Goal: Task Accomplishment & Management: Use online tool/utility

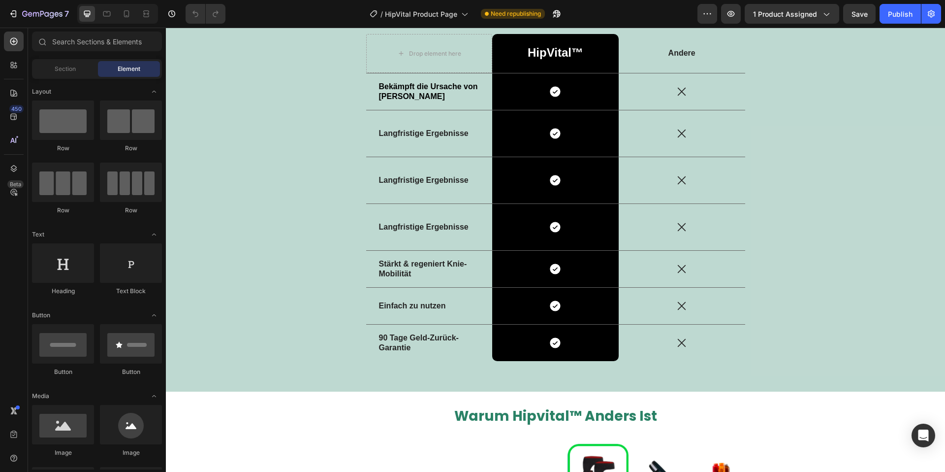
scroll to position [1806, 0]
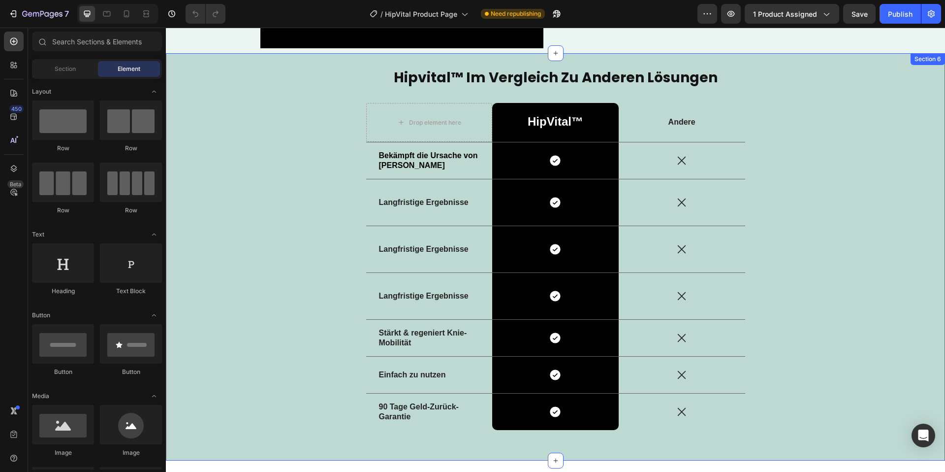
click at [922, 79] on div "hipvital™ im vergleich zu anderen lösungen Heading Drop element here HipVital™ …" at bounding box center [555, 257] width 765 height 378
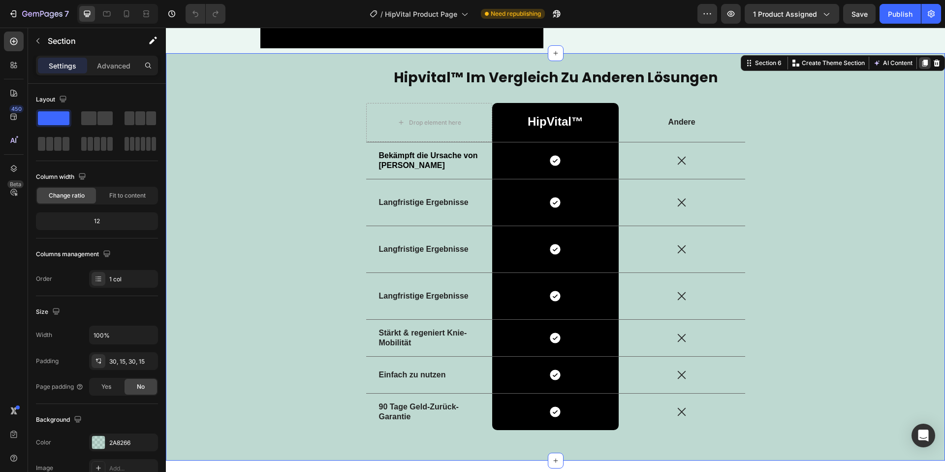
click at [930, 61] on div at bounding box center [925, 63] width 12 height 12
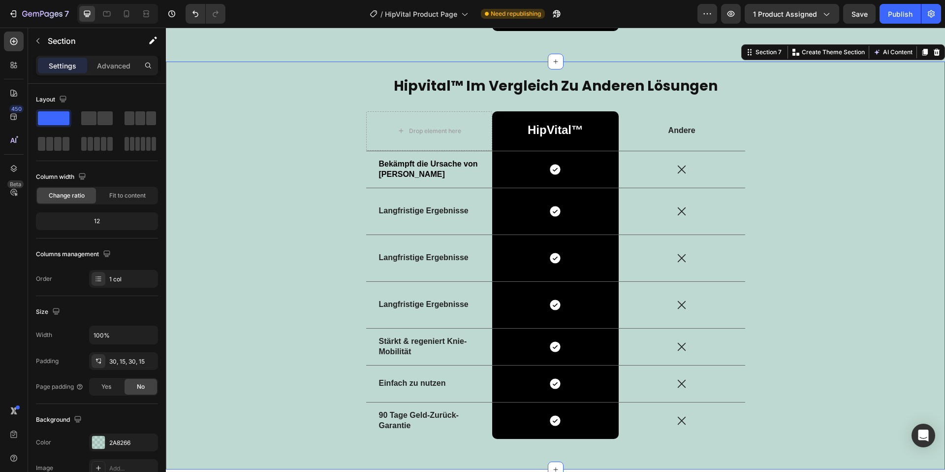
click at [933, 51] on icon at bounding box center [937, 52] width 8 height 8
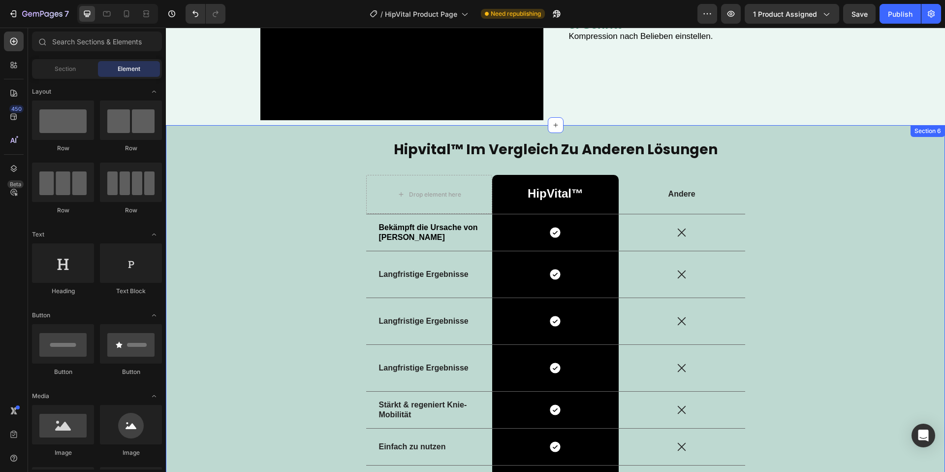
scroll to position [1727, 0]
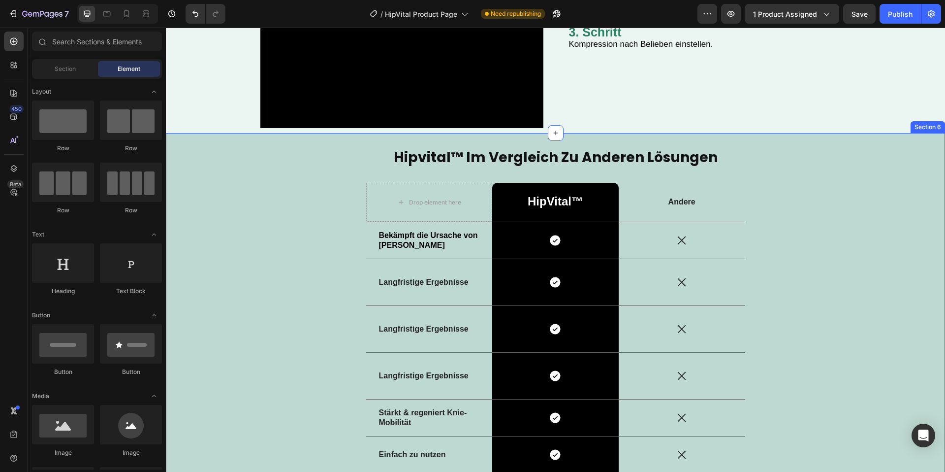
click at [925, 142] on div "hipvital™ im vergleich zu anderen lösungen Heading Drop element here HipVital™ …" at bounding box center [555, 336] width 779 height 407
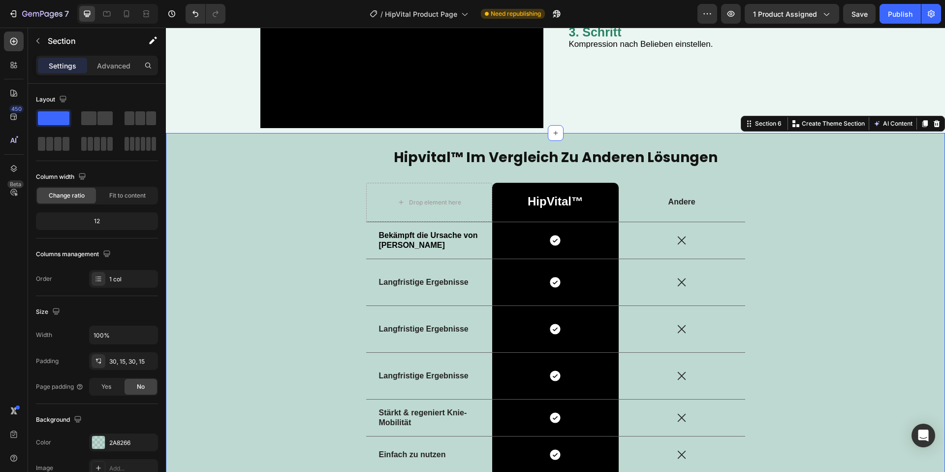
click at [935, 125] on icon at bounding box center [937, 124] width 8 height 8
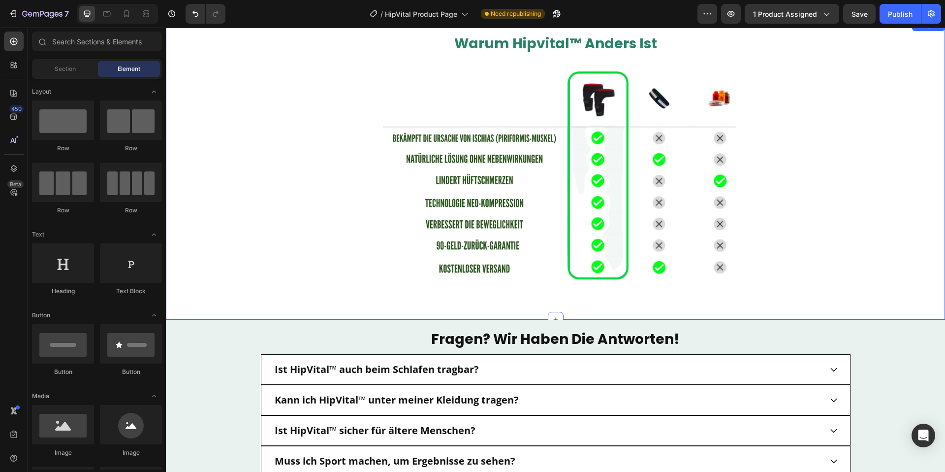
click at [903, 179] on div "warum hipvital™ anders ist Heading Image Row" at bounding box center [555, 169] width 765 height 271
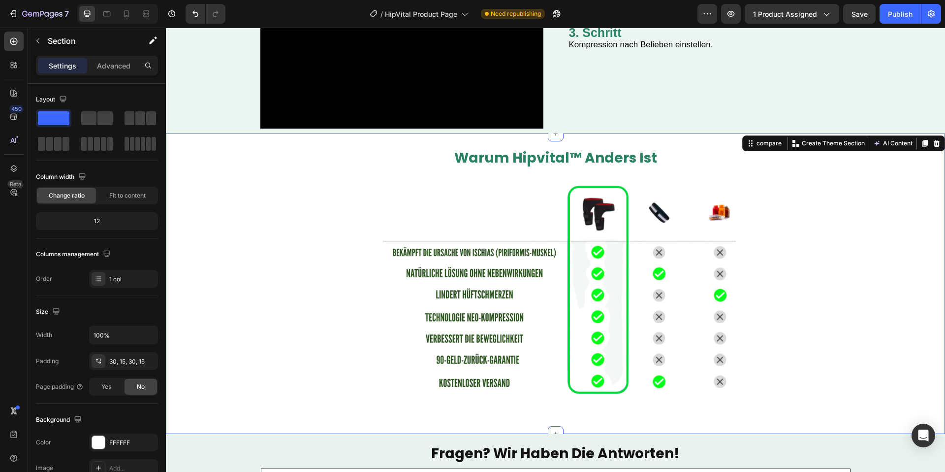
scroll to position [1720, 0]
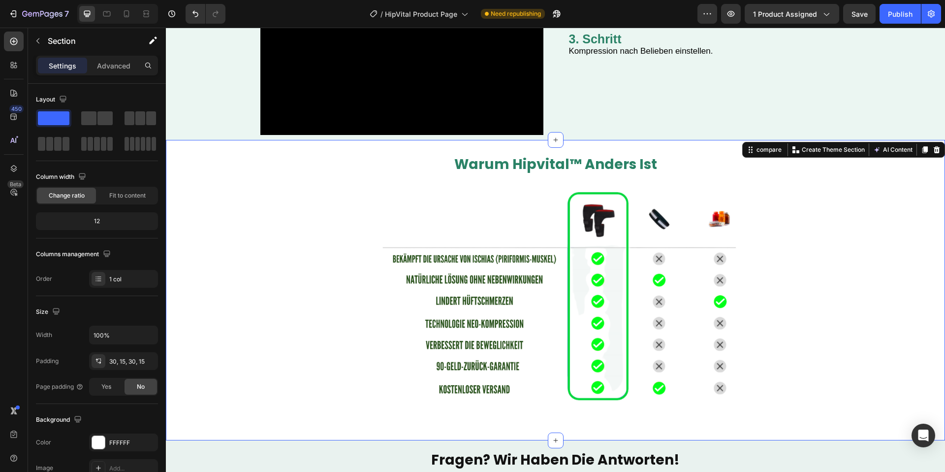
drag, startPoint x: 937, startPoint y: 152, endPoint x: 921, endPoint y: 164, distance: 20.3
click at [936, 152] on icon at bounding box center [937, 149] width 6 height 7
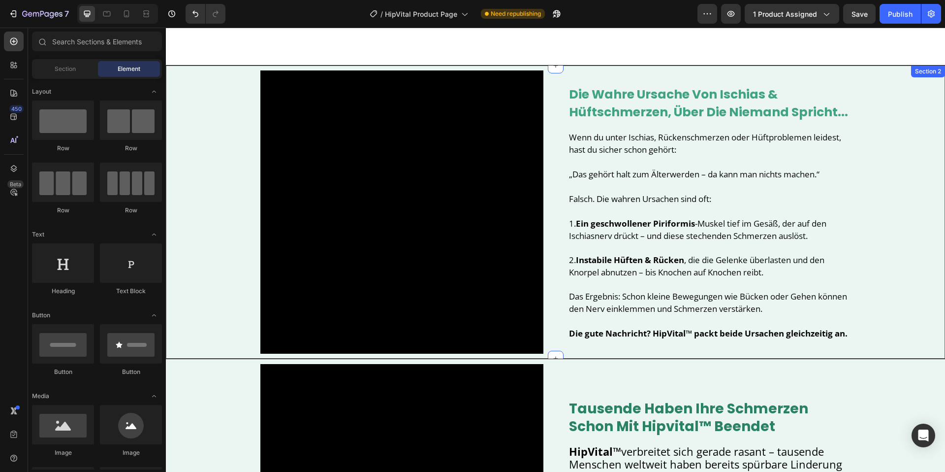
scroll to position [0, 0]
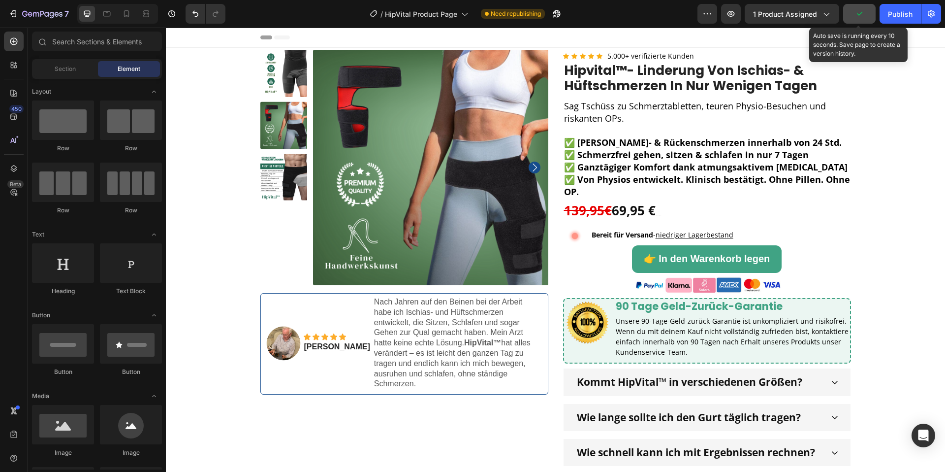
click at [865, 17] on button "button" at bounding box center [859, 14] width 32 height 20
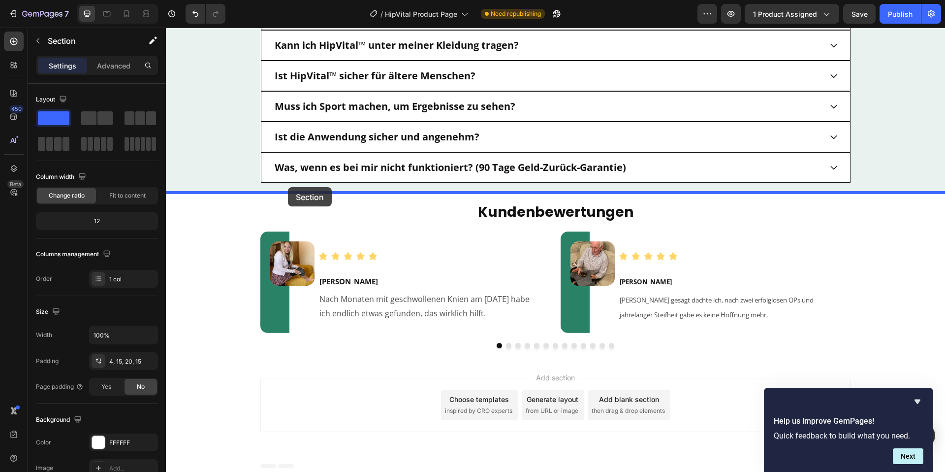
scroll to position [1899, 0]
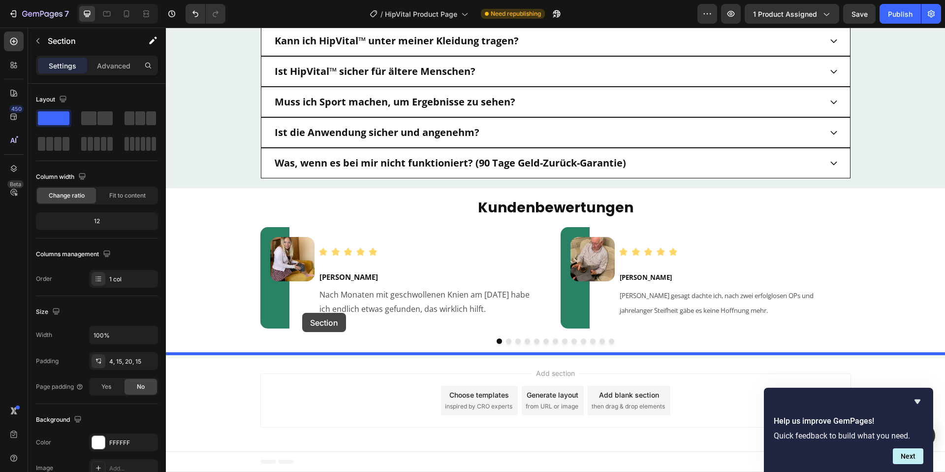
drag, startPoint x: 244, startPoint y: 79, endPoint x: 298, endPoint y: 268, distance: 196.7
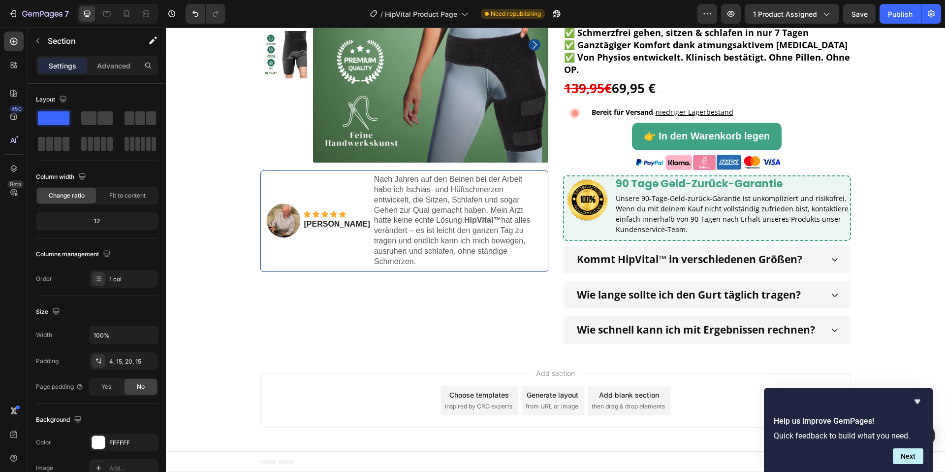
scroll to position [1471, 0]
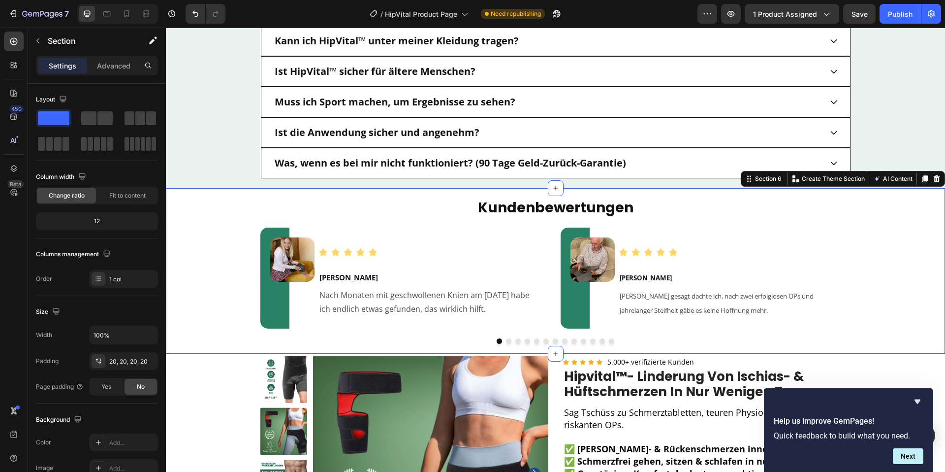
click at [233, 211] on div "kundenbewertungen Heading Image Image [PERSON_NAME] Text Block Nach Monaten mit…" at bounding box center [556, 271] width 760 height 146
click at [813, 178] on p "Create Theme Section" at bounding box center [833, 178] width 63 height 9
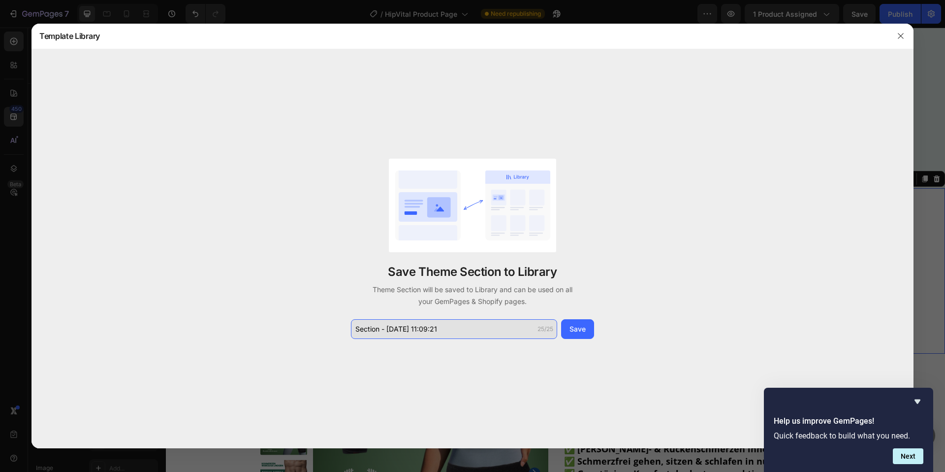
click at [442, 325] on input "Section - [DATE] 11:09:21" at bounding box center [454, 329] width 206 height 20
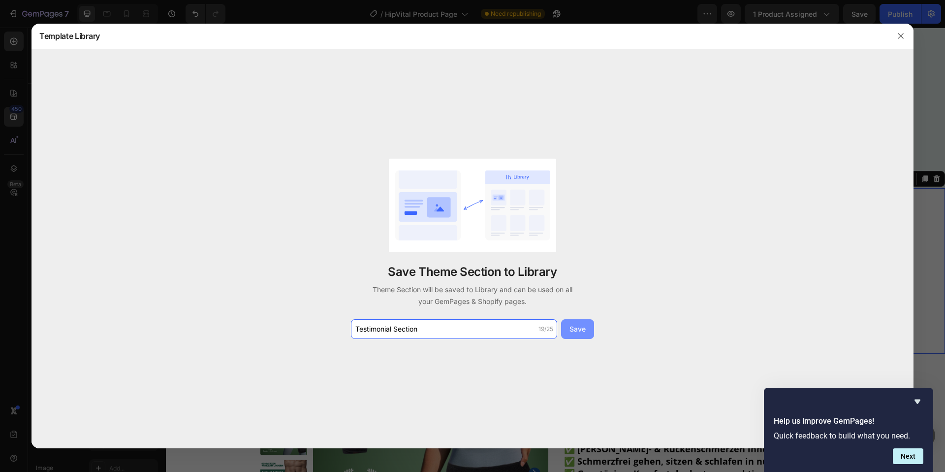
type input "Testimonial Section"
click at [579, 328] on div "Save" at bounding box center [578, 328] width 16 height 10
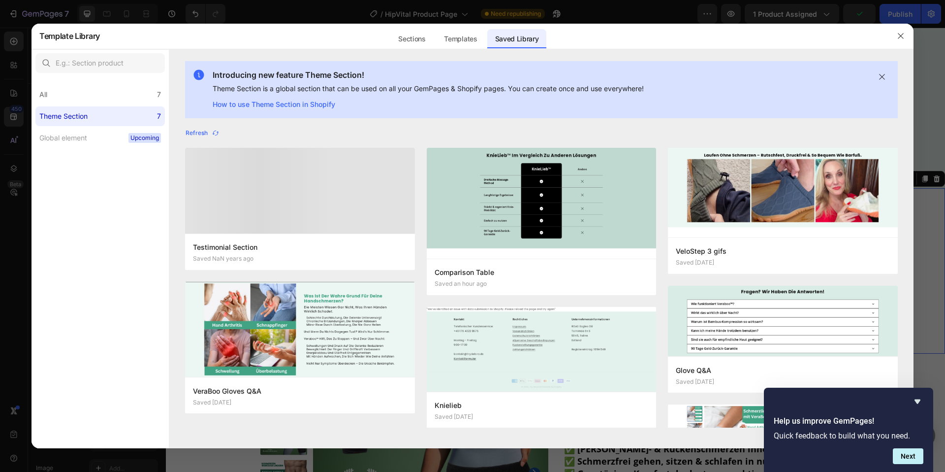
drag, startPoint x: 898, startPoint y: 34, endPoint x: 874, endPoint y: 45, distance: 26.2
click at [896, 36] on button "button" at bounding box center [901, 36] width 16 height 16
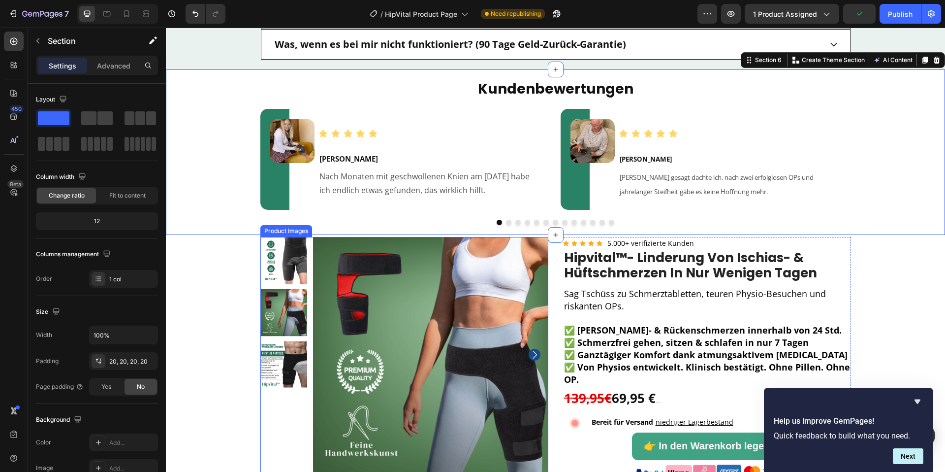
scroll to position [1596, 0]
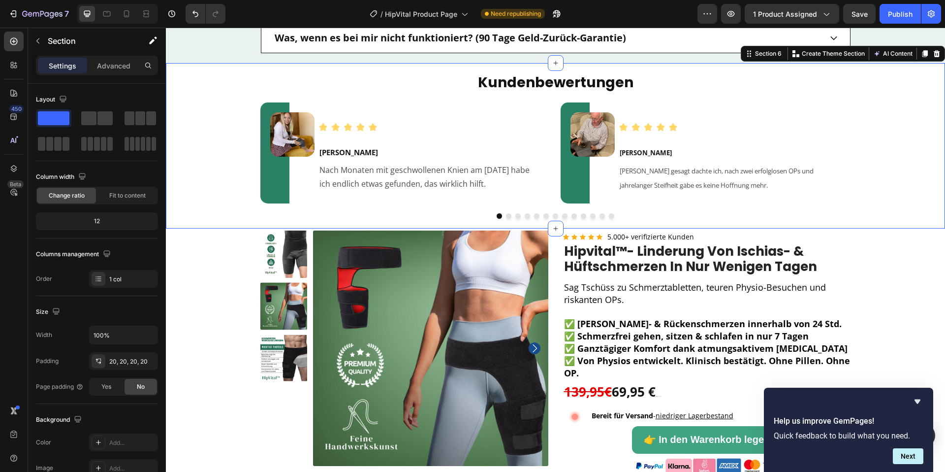
click at [933, 53] on icon at bounding box center [937, 54] width 8 height 8
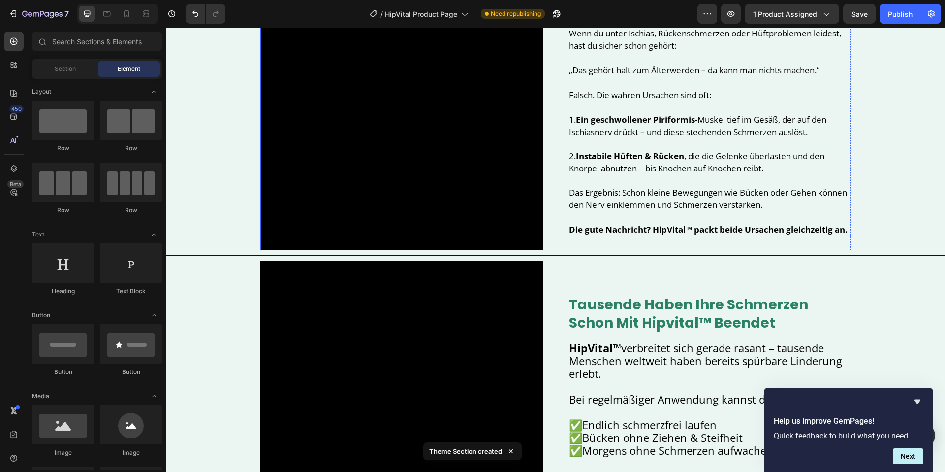
scroll to position [0, 0]
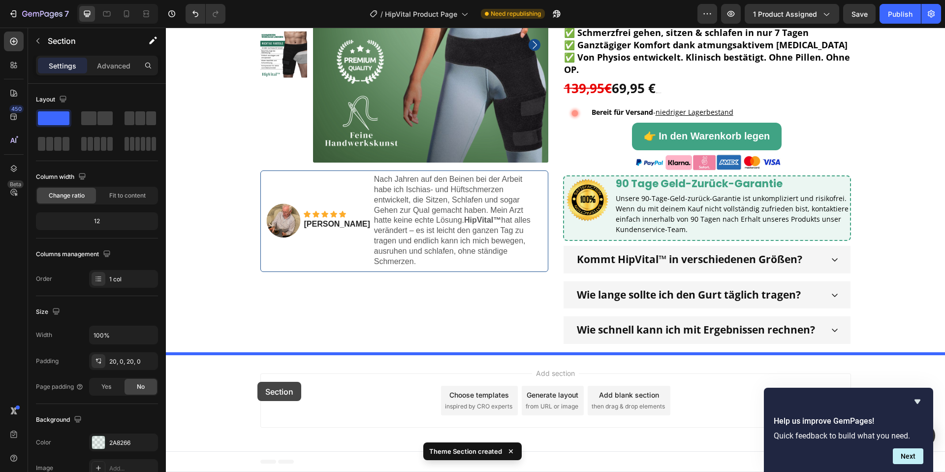
drag, startPoint x: 219, startPoint y: 137, endPoint x: 256, endPoint y: 369, distance: 235.3
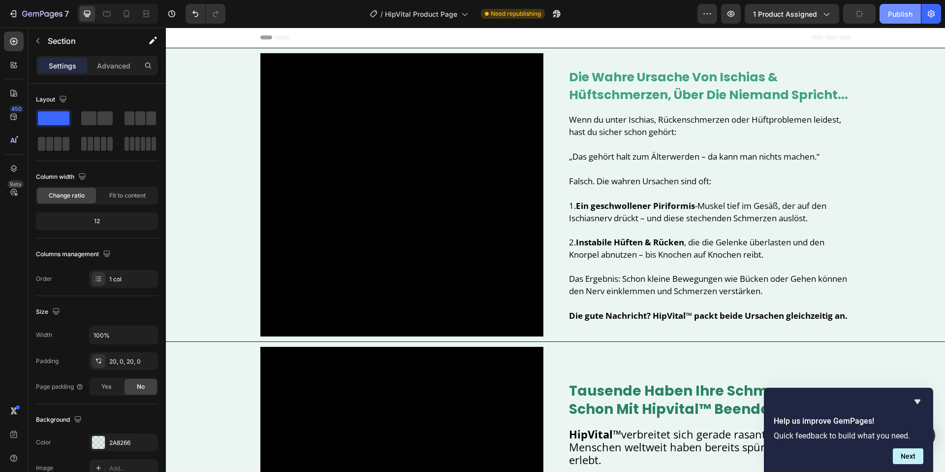
click at [893, 13] on div "Publish" at bounding box center [900, 14] width 25 height 10
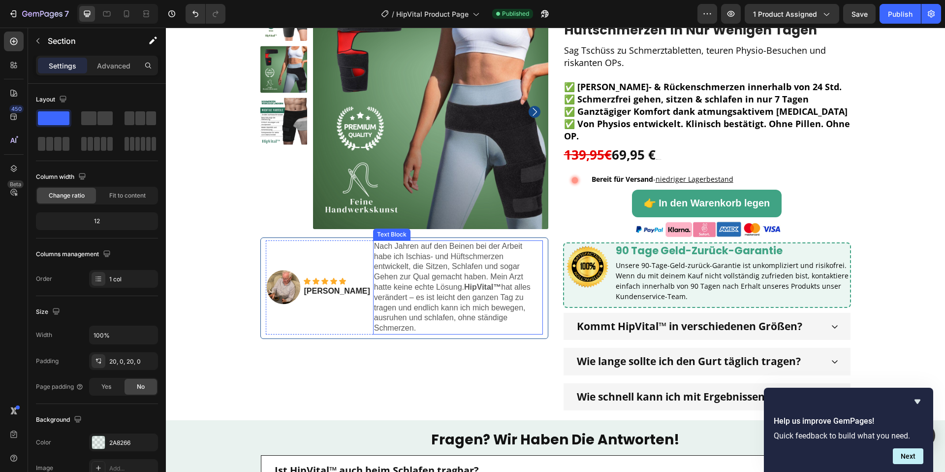
scroll to position [1439, 0]
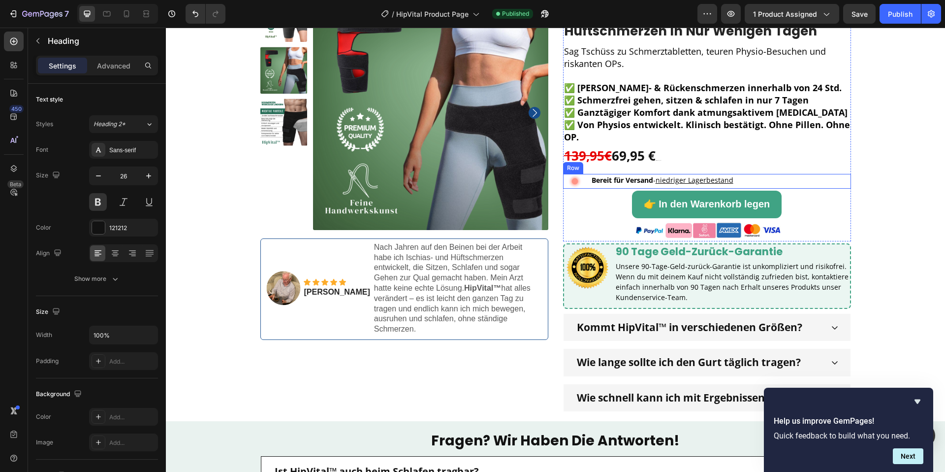
click at [642, 166] on h2 "139,95€ 69,95 € Limitiertes Angebot" at bounding box center [707, 158] width 288 height 23
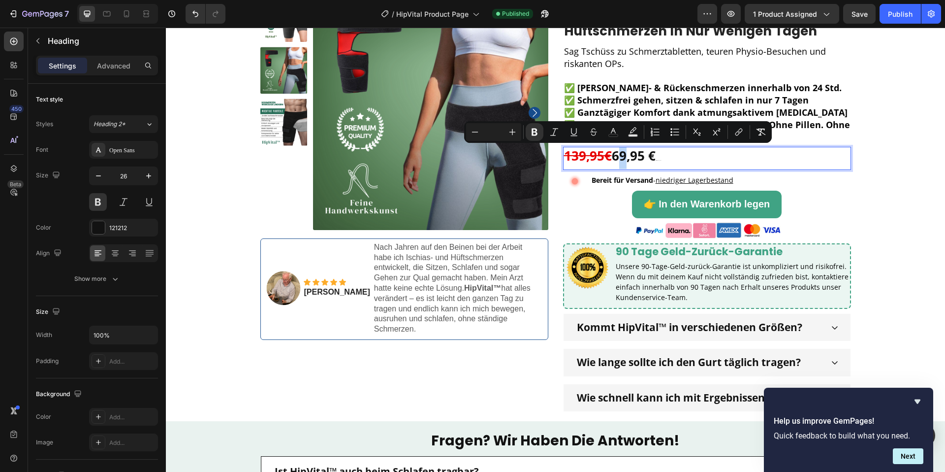
drag, startPoint x: 616, startPoint y: 158, endPoint x: 621, endPoint y: 156, distance: 5.1
click at [621, 156] on strong "69,95 €" at bounding box center [634, 156] width 44 height 18
drag, startPoint x: 603, startPoint y: 156, endPoint x: 566, endPoint y: 157, distance: 36.9
click at [566, 157] on s "139,95€" at bounding box center [588, 156] width 48 height 18
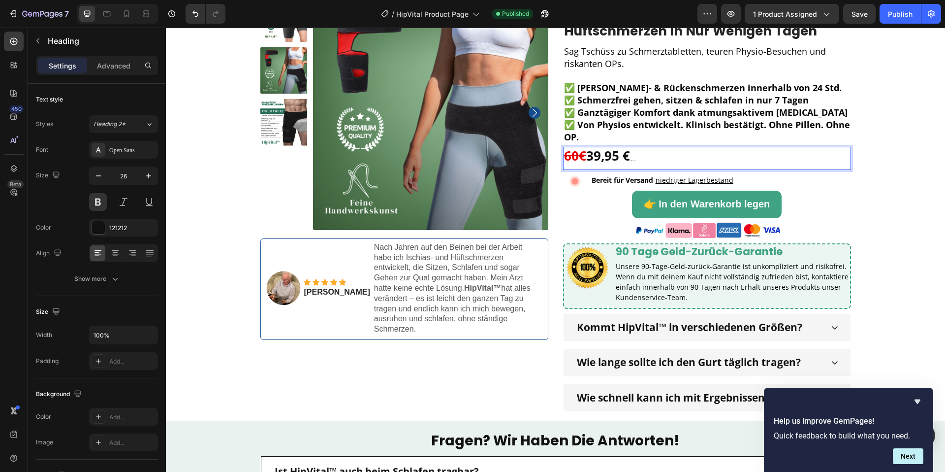
click at [661, 163] on p "60€ 39,95 € Limitiertes Angebot" at bounding box center [707, 158] width 286 height 21
click at [651, 160] on p "60€ 39,95 € Limitiertes Angebot" at bounding box center [707, 158] width 286 height 21
click at [644, 156] on p "60€ 39,95 € Limitiertes Angebot" at bounding box center [707, 158] width 286 height 21
click at [630, 158] on strong "39,95 €" at bounding box center [608, 156] width 44 height 18
drag, startPoint x: 636, startPoint y: 158, endPoint x: 643, endPoint y: 158, distance: 7.4
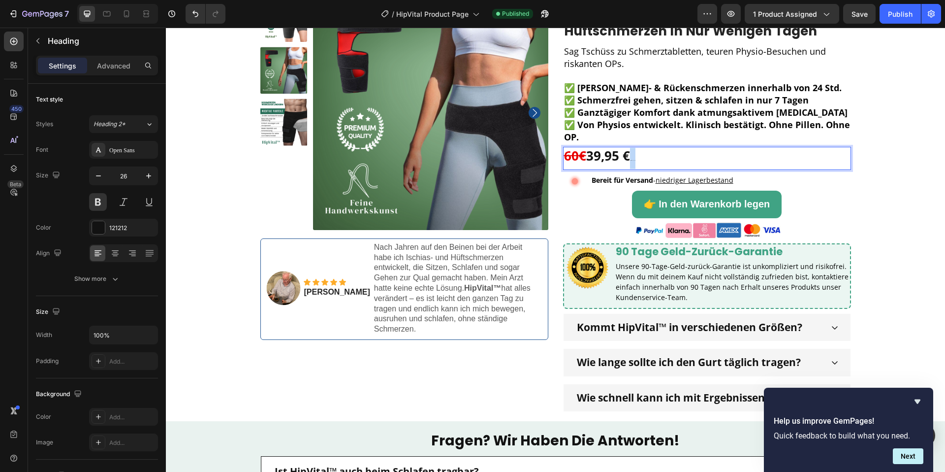
click at [643, 158] on p "60€ 39,95 € Limitiertes Angebot" at bounding box center [707, 158] width 286 height 21
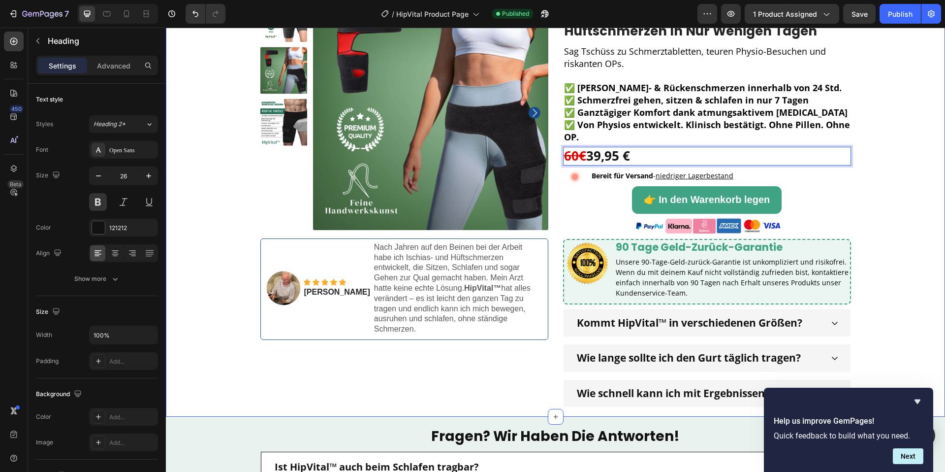
drag, startPoint x: 907, startPoint y: 180, endPoint x: 894, endPoint y: 61, distance: 120.3
click at [905, 175] on div "Product Images Image Icon Icon Icon Icon Icon Icon List [PERSON_NAME] Text Bloc…" at bounding box center [555, 201] width 765 height 412
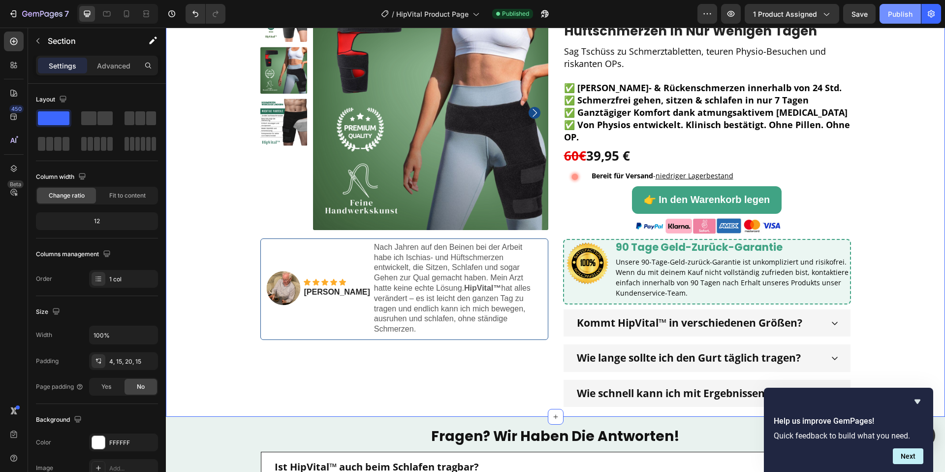
click at [885, 16] on button "Publish" at bounding box center [900, 14] width 41 height 20
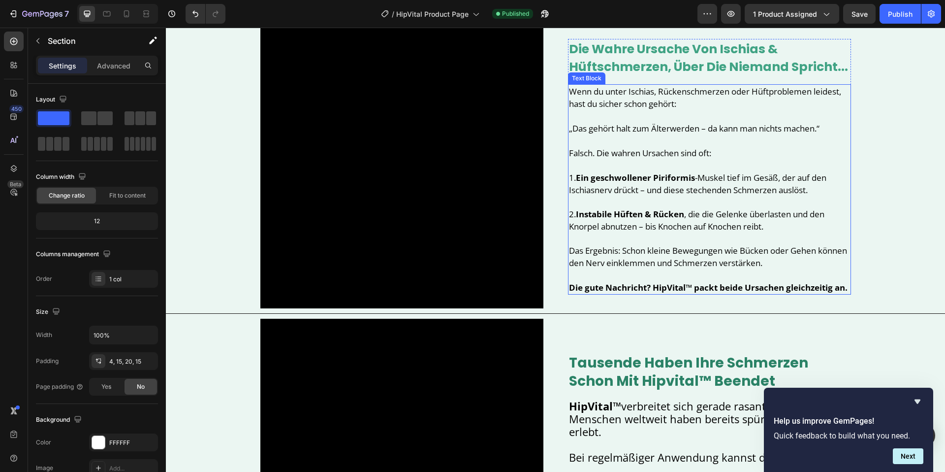
scroll to position [0, 0]
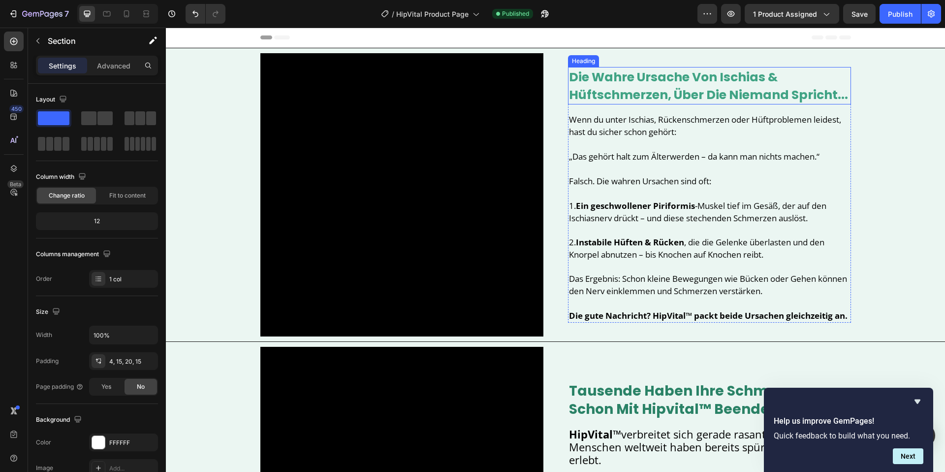
click at [703, 83] on strong "die wahre ursache von ischias & hüftschmerzen, über die niemand spricht..." at bounding box center [708, 85] width 279 height 35
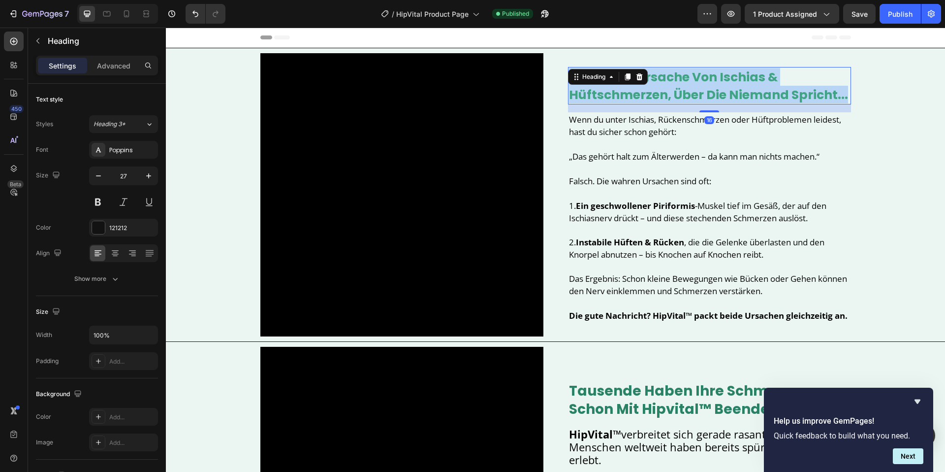
click at [703, 83] on strong "die wahre ursache von ischias & hüftschmerzen, über die niemand spricht..." at bounding box center [708, 85] width 279 height 35
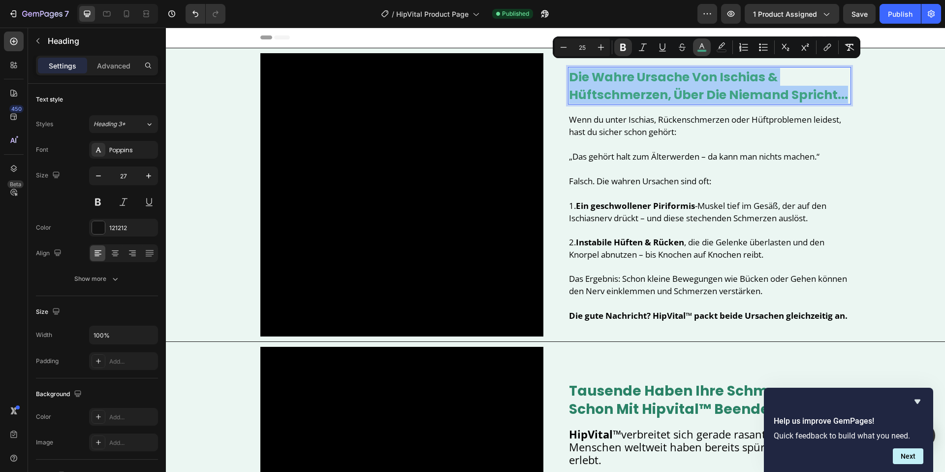
click at [699, 44] on button "color" at bounding box center [702, 47] width 18 height 18
type input "40A384"
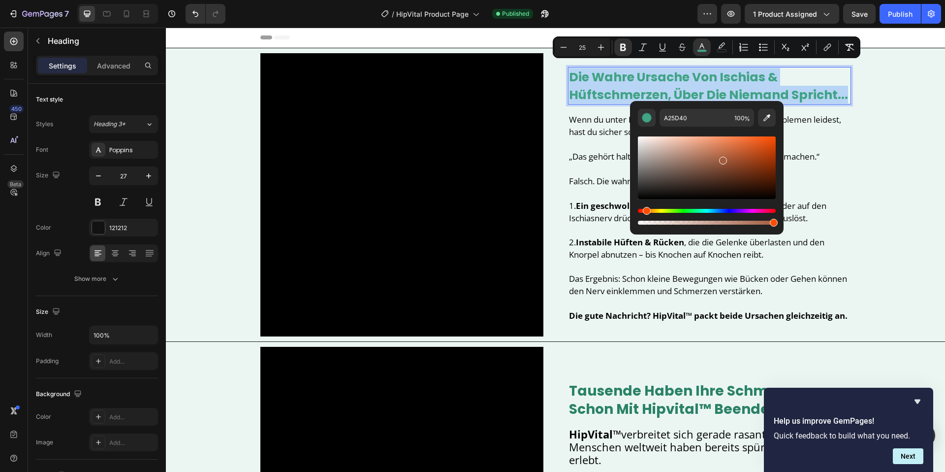
click at [645, 210] on div "Hue" at bounding box center [707, 211] width 138 height 4
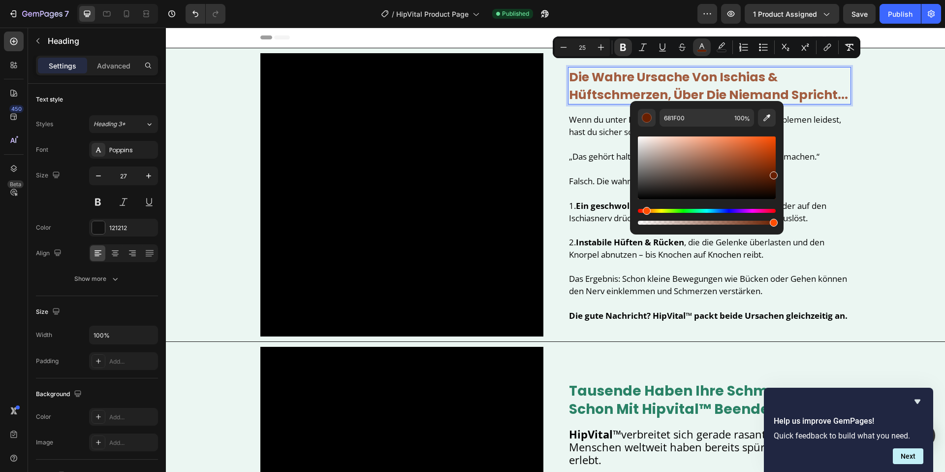
drag, startPoint x: 727, startPoint y: 162, endPoint x: 767, endPoint y: 224, distance: 73.5
click at [782, 173] on div "681F00 100 %" at bounding box center [707, 164] width 154 height 126
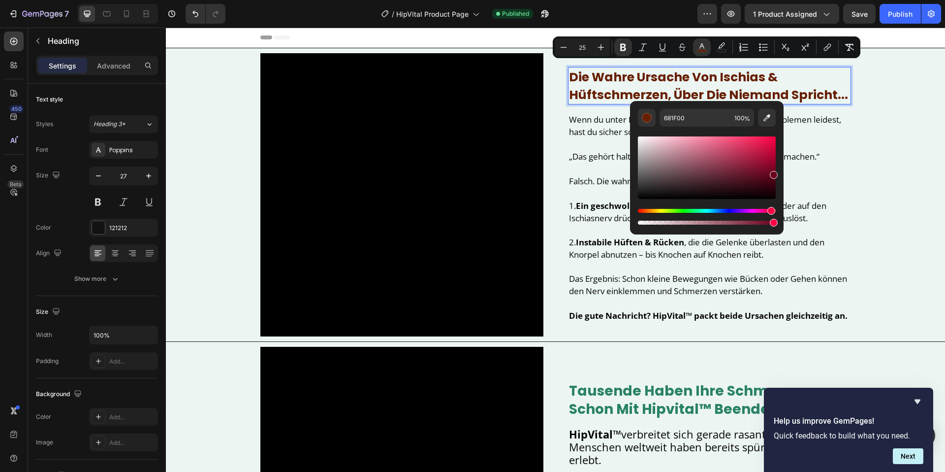
click at [770, 211] on div "Hue" at bounding box center [707, 211] width 138 height 4
drag, startPoint x: 772, startPoint y: 175, endPoint x: 776, endPoint y: 168, distance: 8.6
click at [776, 168] on div "Editor contextual toolbar" at bounding box center [774, 171] width 8 height 8
drag, startPoint x: 774, startPoint y: 165, endPoint x: 775, endPoint y: 157, distance: 9.0
click at [775, 157] on div "Editor contextual toolbar" at bounding box center [707, 167] width 138 height 63
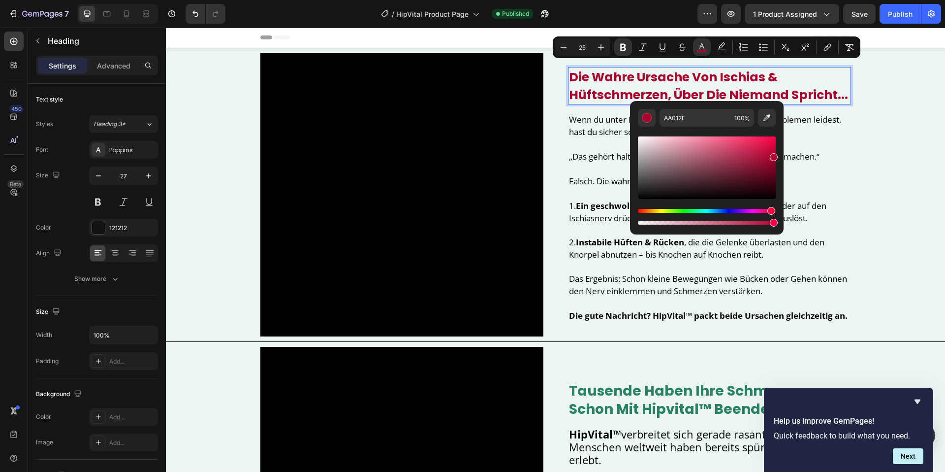
click at [776, 153] on div "Editor contextual toolbar" at bounding box center [774, 157] width 8 height 8
type input "BC0032"
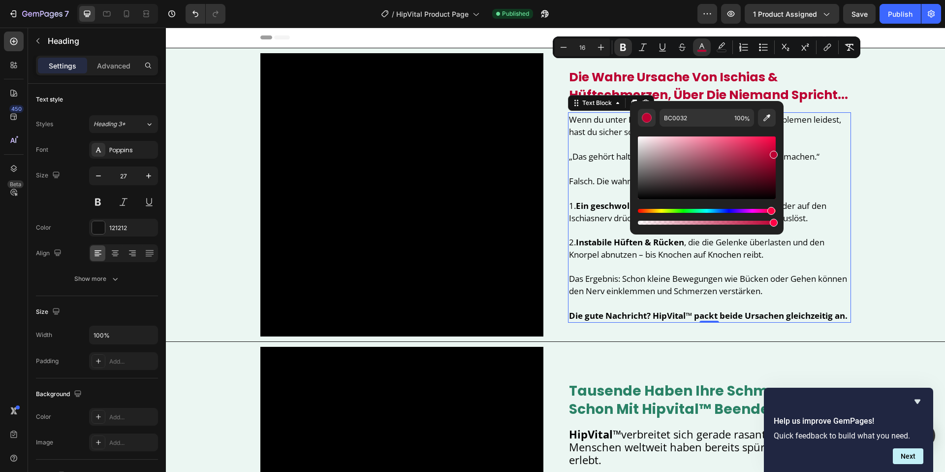
click at [820, 202] on span "1. Ein geschwollener Piriformis -Muskel tief im Gesäß, der auf den Ischiasnerv …" at bounding box center [697, 212] width 257 height 24
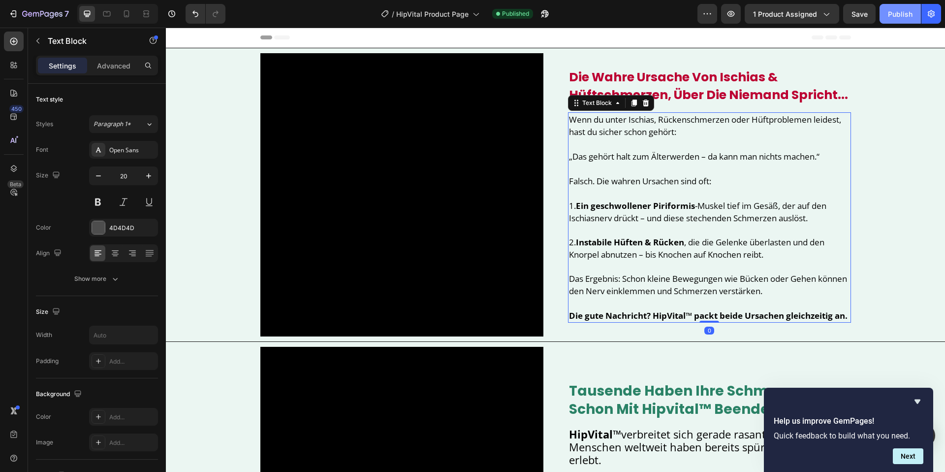
click at [895, 17] on div "Publish" at bounding box center [900, 14] width 25 height 10
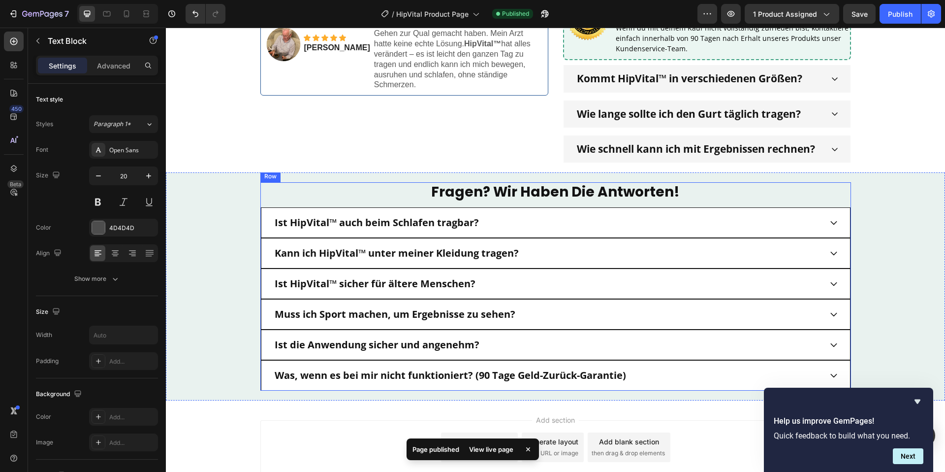
scroll to position [1784, 0]
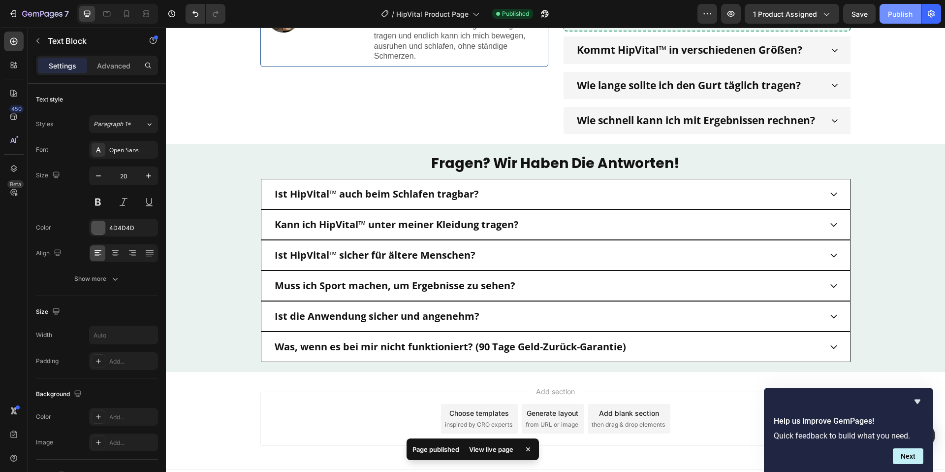
click at [886, 12] on button "Publish" at bounding box center [900, 14] width 41 height 20
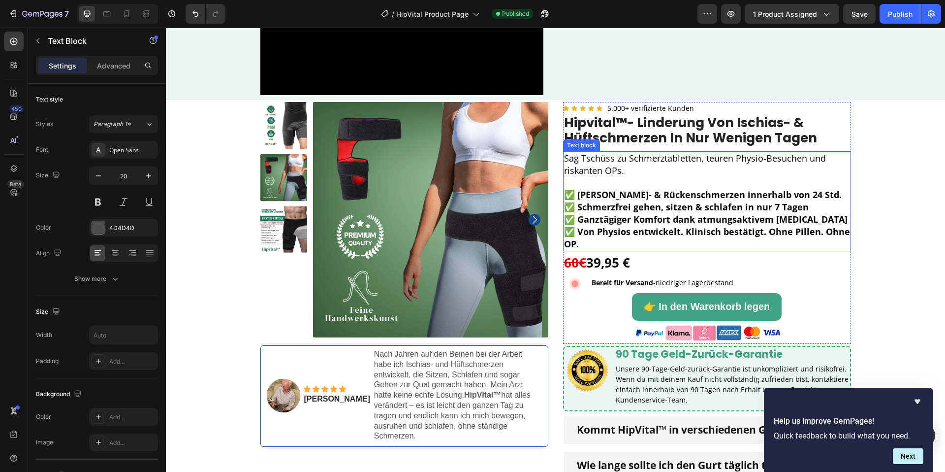
scroll to position [1344, 0]
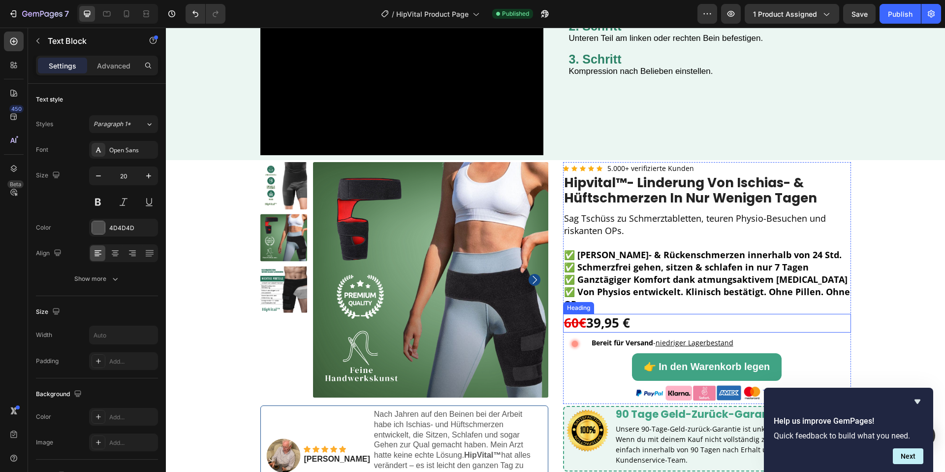
click at [579, 323] on s "60€" at bounding box center [575, 323] width 22 height 18
click at [909, 9] on div "Publish" at bounding box center [900, 14] width 25 height 10
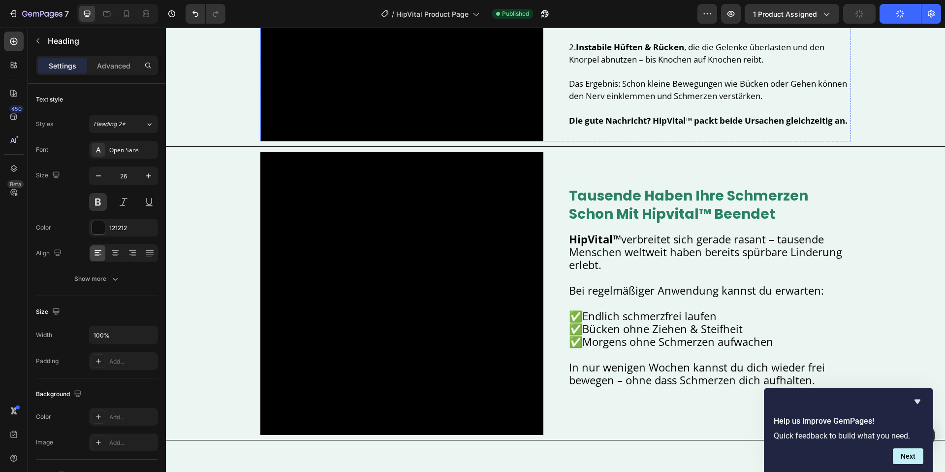
scroll to position [0, 0]
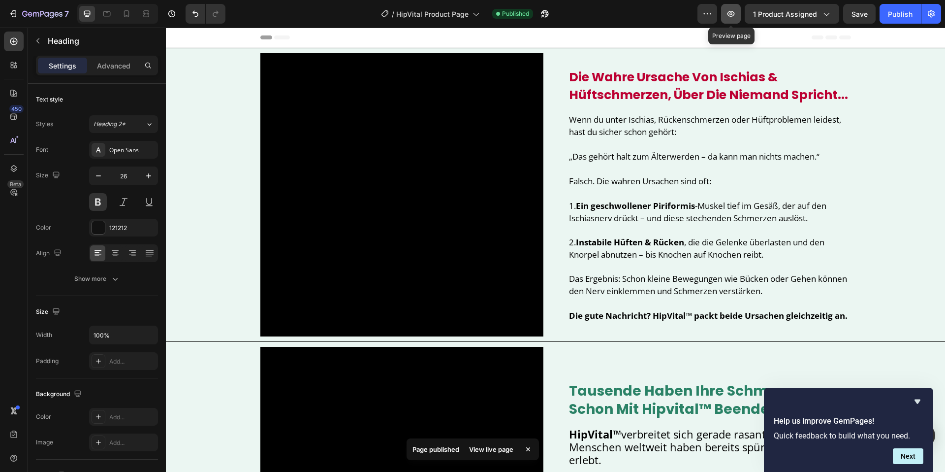
click at [734, 19] on button "button" at bounding box center [731, 14] width 20 height 20
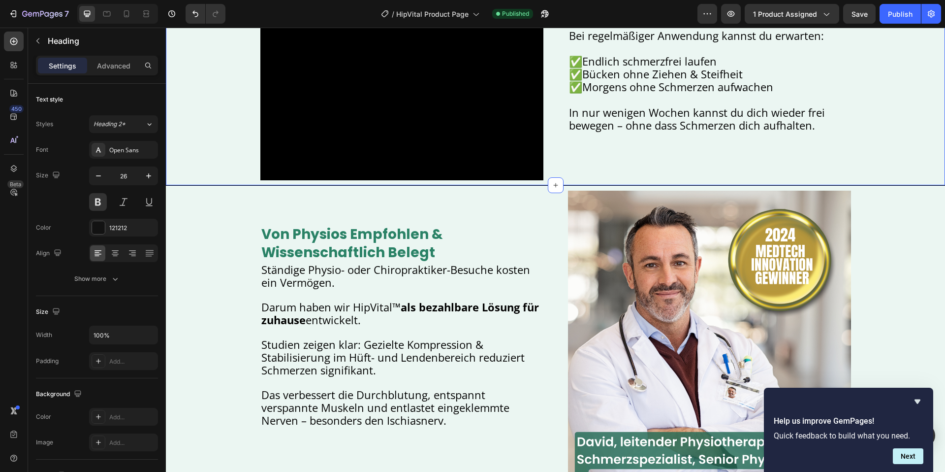
scroll to position [564, 0]
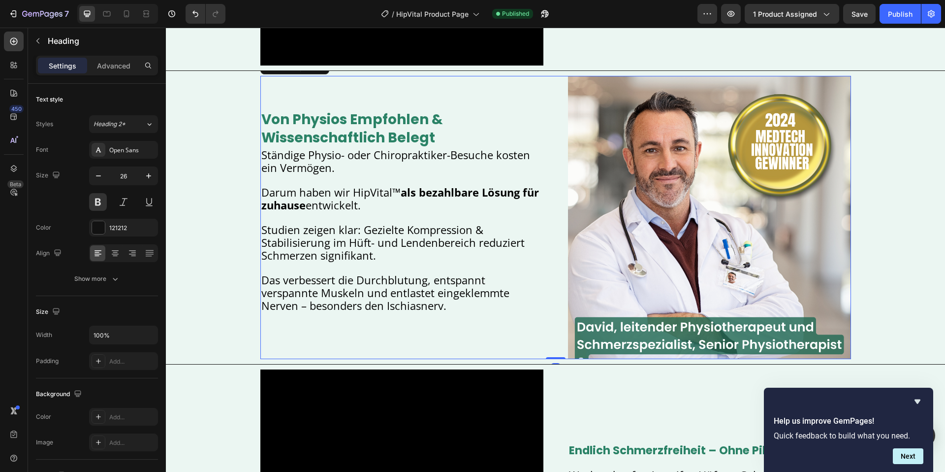
click at [558, 264] on div "Image von physios empfohlen & wissenschaftlich belegt Heading Ständige Physio- …" at bounding box center [555, 217] width 591 height 283
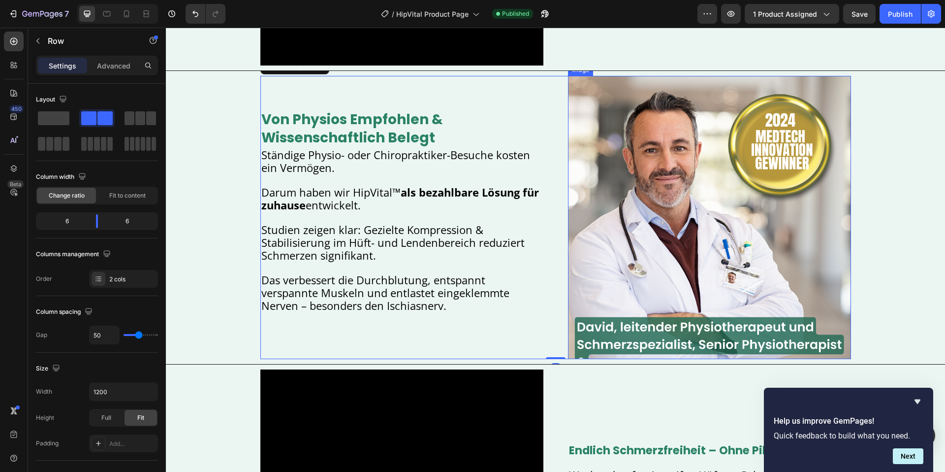
click at [603, 262] on img at bounding box center [709, 217] width 283 height 283
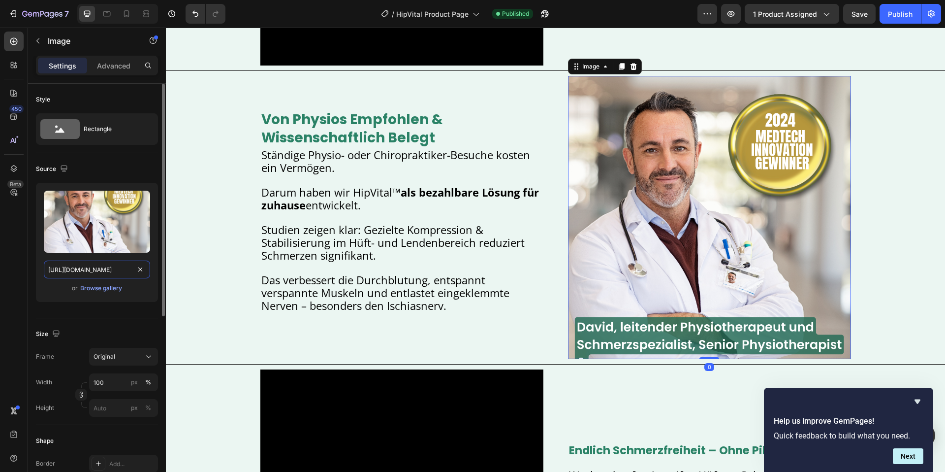
click at [65, 266] on input "[URL][DOMAIN_NAME]" at bounding box center [97, 269] width 106 height 18
paste input "Hip_Brace.jpg?v=1758944839"
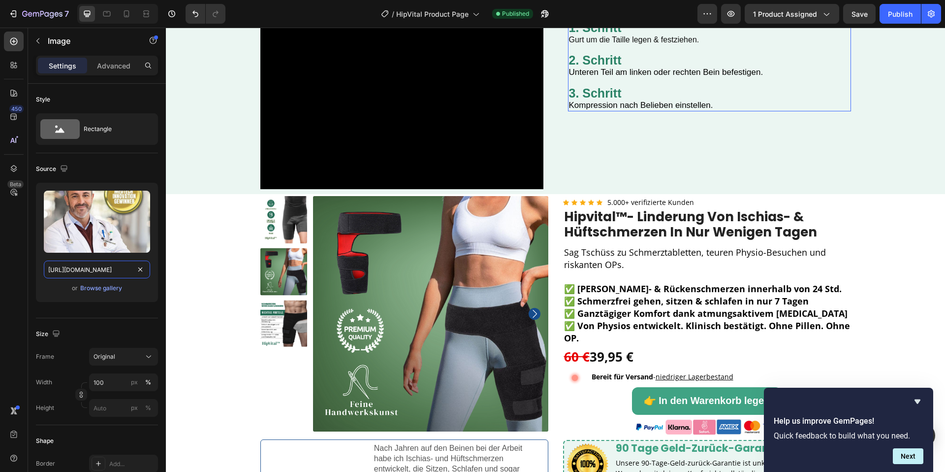
scroll to position [1545, 0]
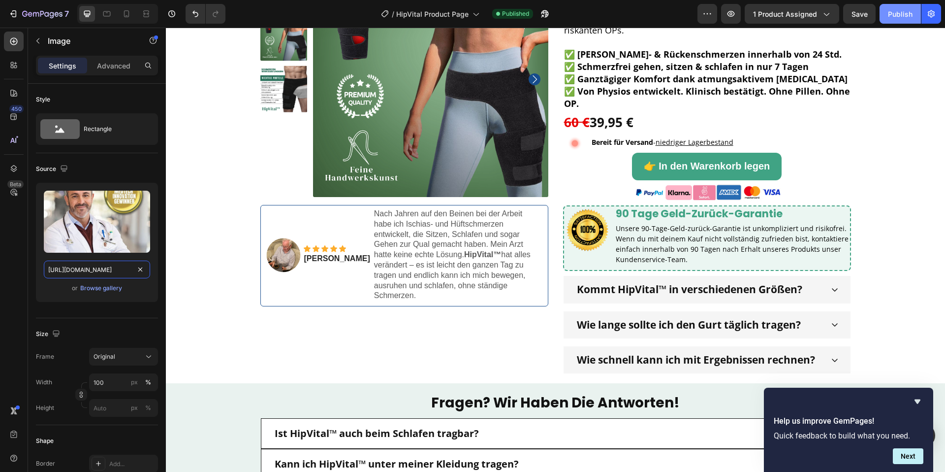
type input "[URL][DOMAIN_NAME]"
click at [907, 13] on div "Publish" at bounding box center [900, 14] width 25 height 10
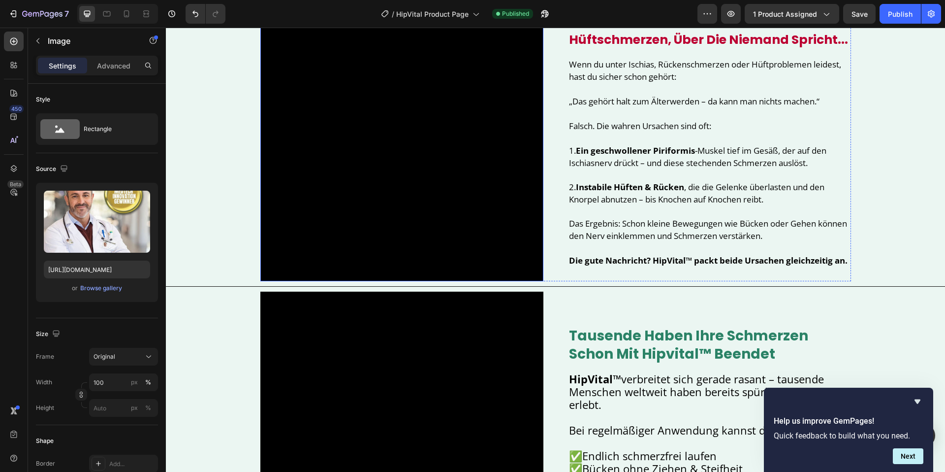
scroll to position [0, 0]
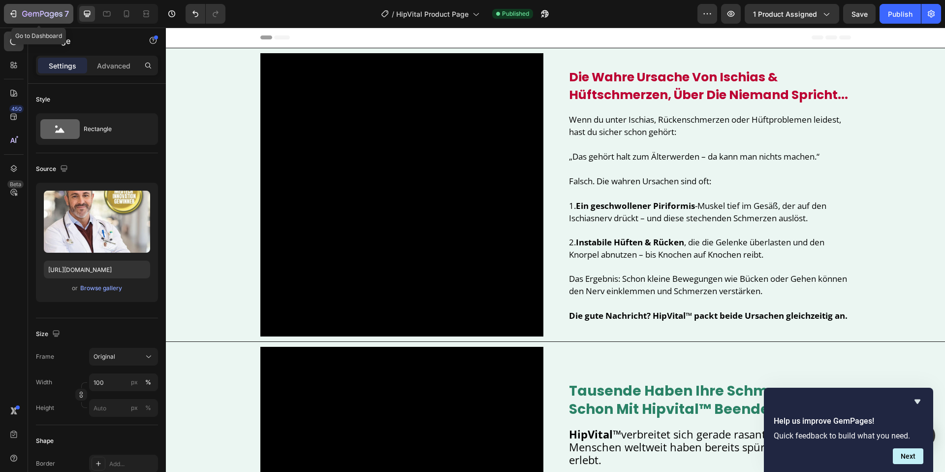
click at [52, 16] on icon "button" at bounding box center [52, 15] width 4 height 6
